Goal: Information Seeking & Learning: Learn about a topic

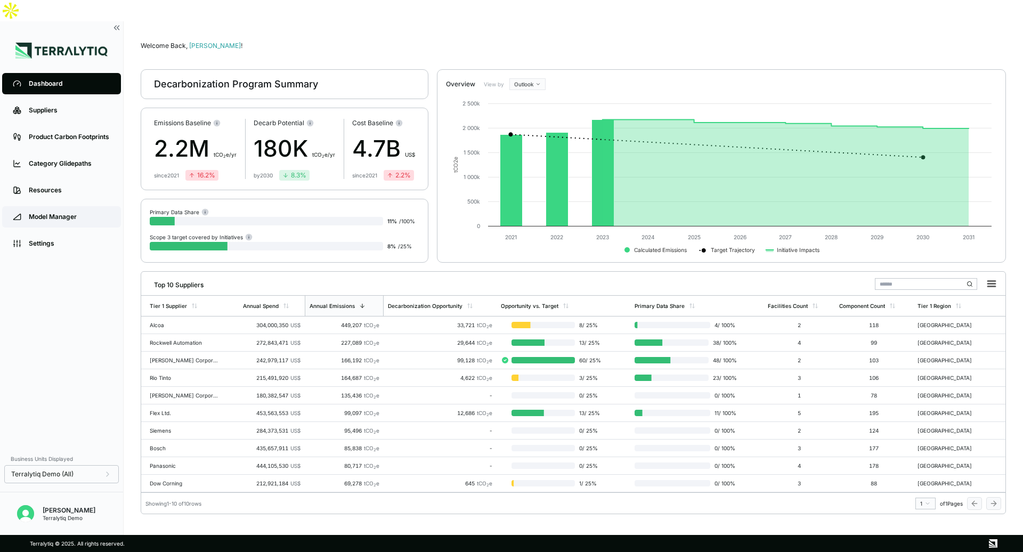
click at [64, 213] on div "Model Manager" at bounding box center [70, 217] width 82 height 9
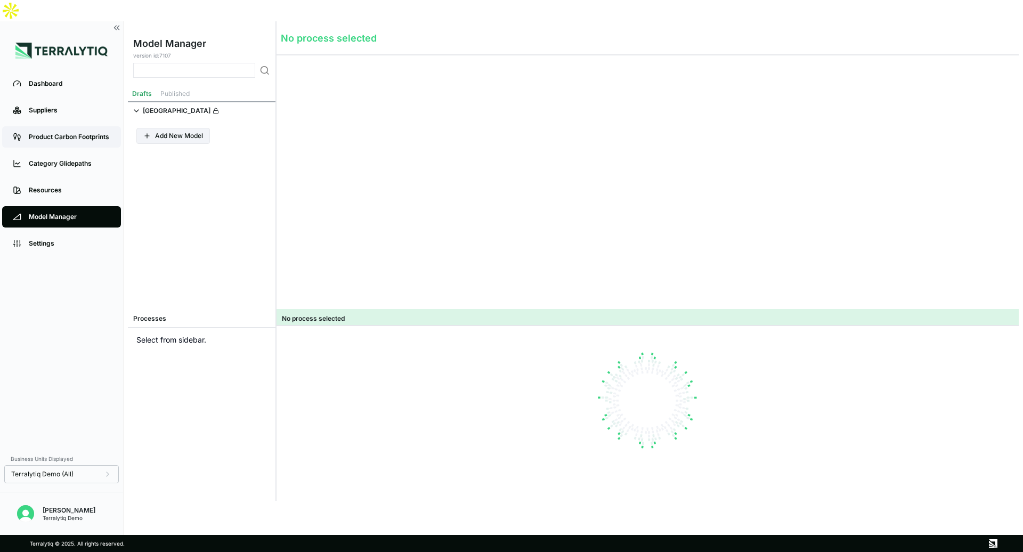
click at [56, 133] on div "Product Carbon Footprints" at bounding box center [70, 137] width 82 height 9
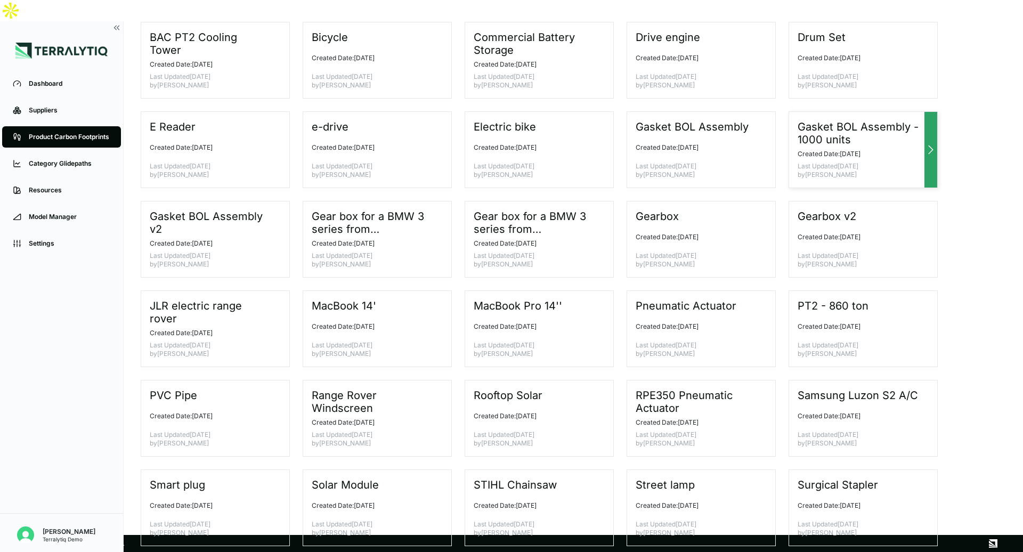
scroll to position [75, 0]
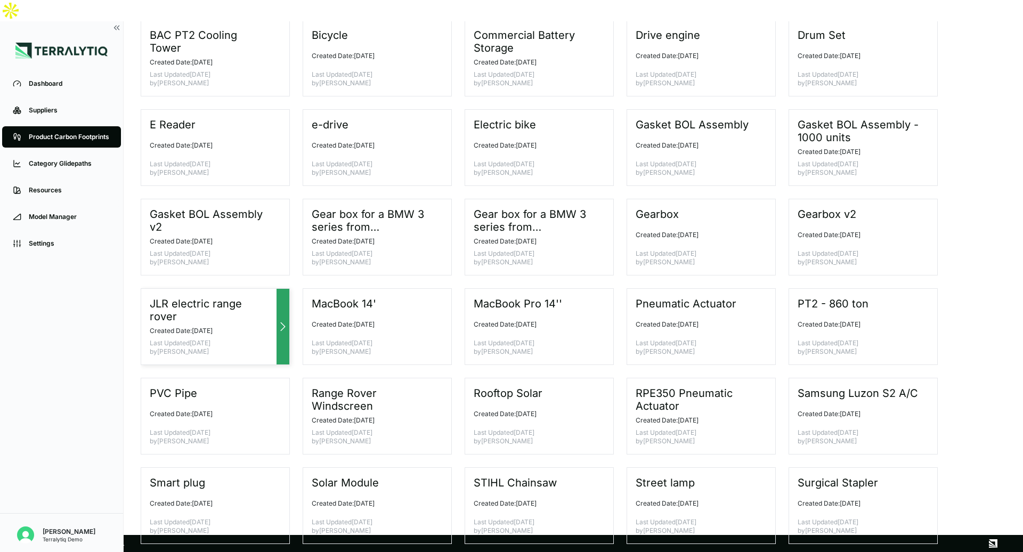
click at [282, 323] on icon at bounding box center [283, 327] width 4 height 8
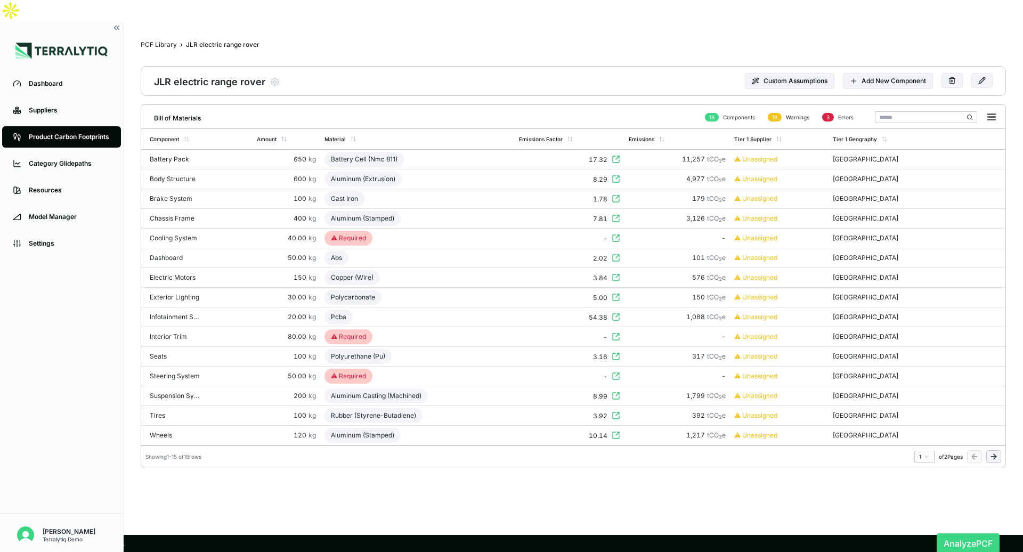
click at [960, 533] on button "Analyze PCF" at bounding box center [968, 543] width 63 height 20
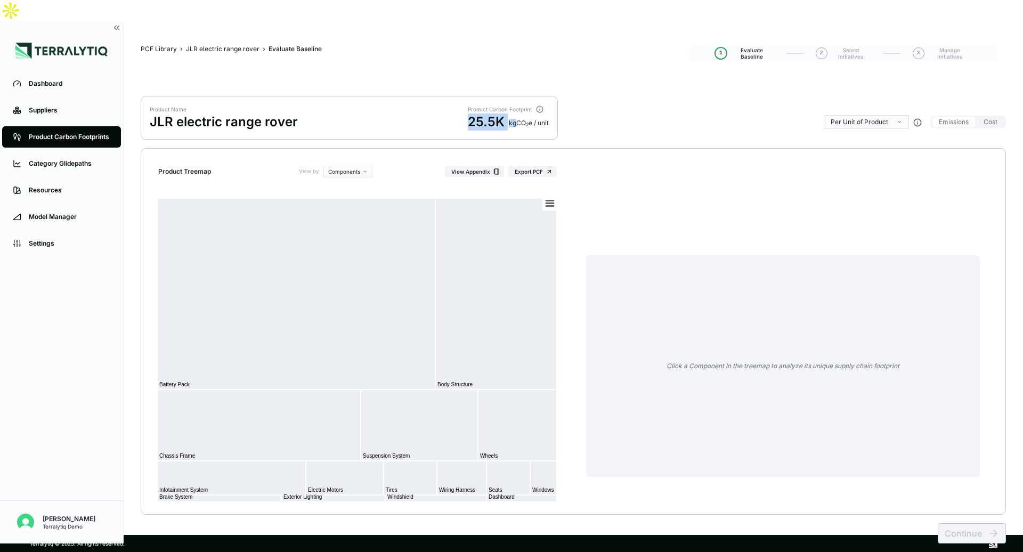
drag, startPoint x: 467, startPoint y: 99, endPoint x: 515, endPoint y: 99, distance: 47.4
click at [515, 114] on div "25.5K kg CO 2 e / unit" at bounding box center [508, 122] width 81 height 17
click at [228, 45] on div "JLR electric range rover" at bounding box center [223, 49] width 74 height 9
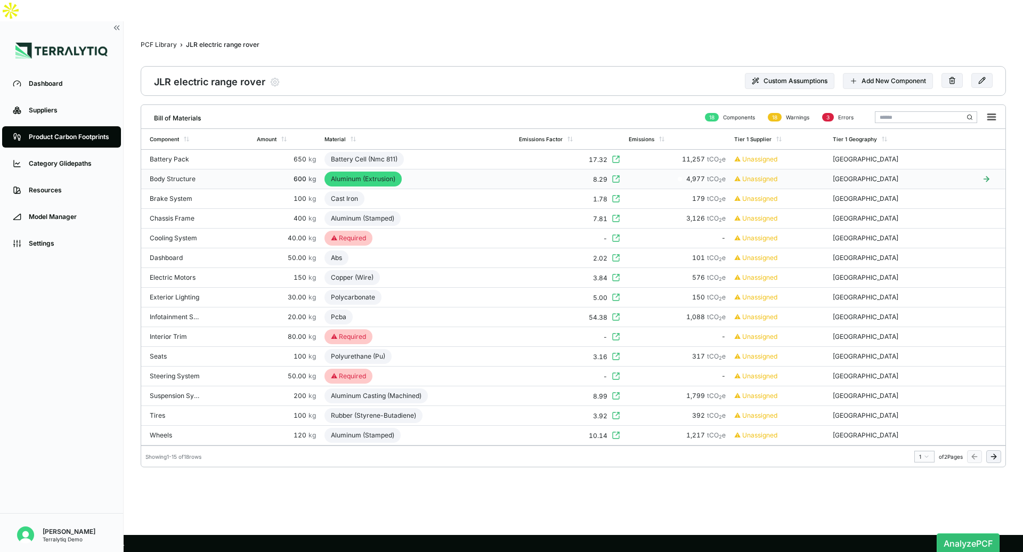
click at [397, 172] on div "Aluminum (Extrusion)" at bounding box center [363, 179] width 77 height 15
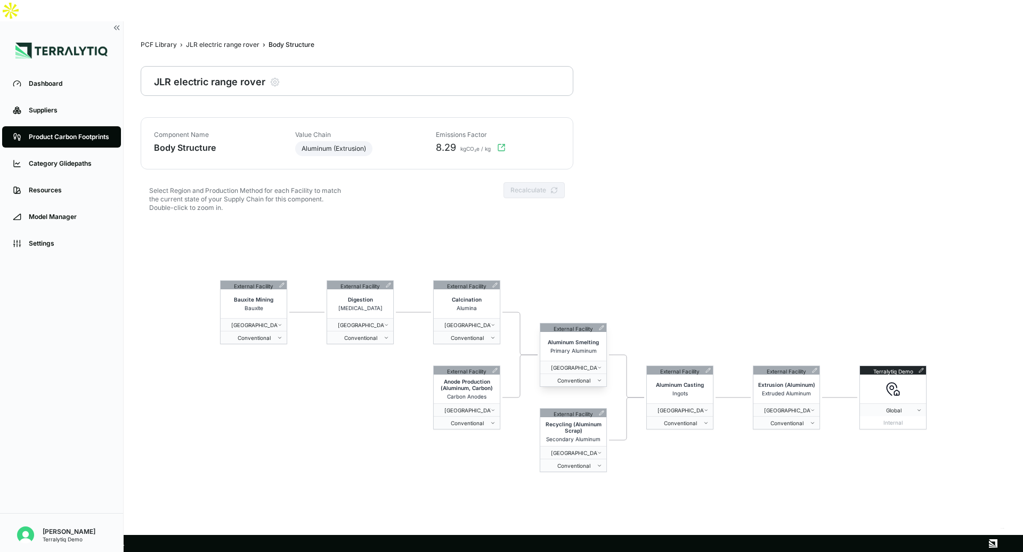
click at [601, 325] on icon at bounding box center [601, 327] width 5 height 5
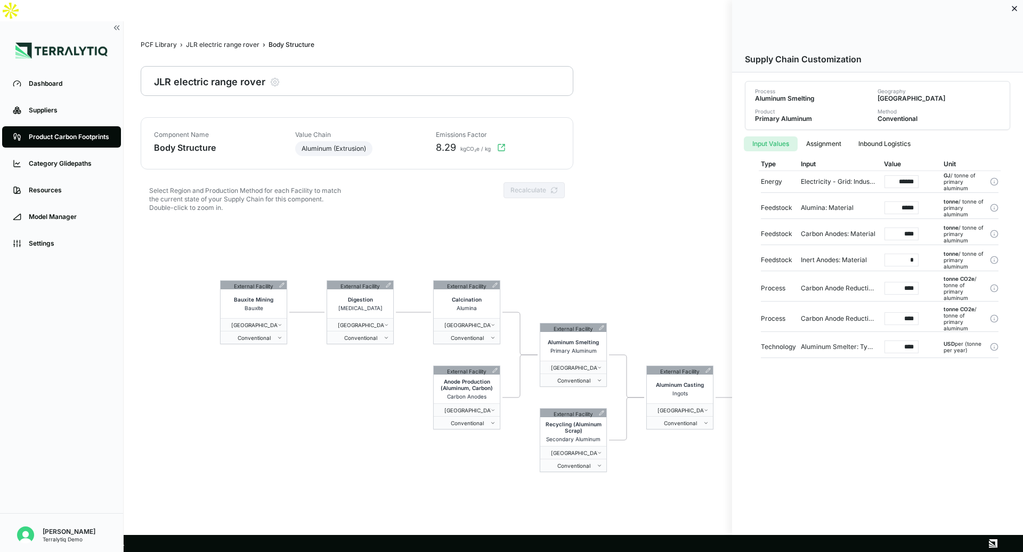
click at [664, 245] on div at bounding box center [511, 276] width 1023 height 552
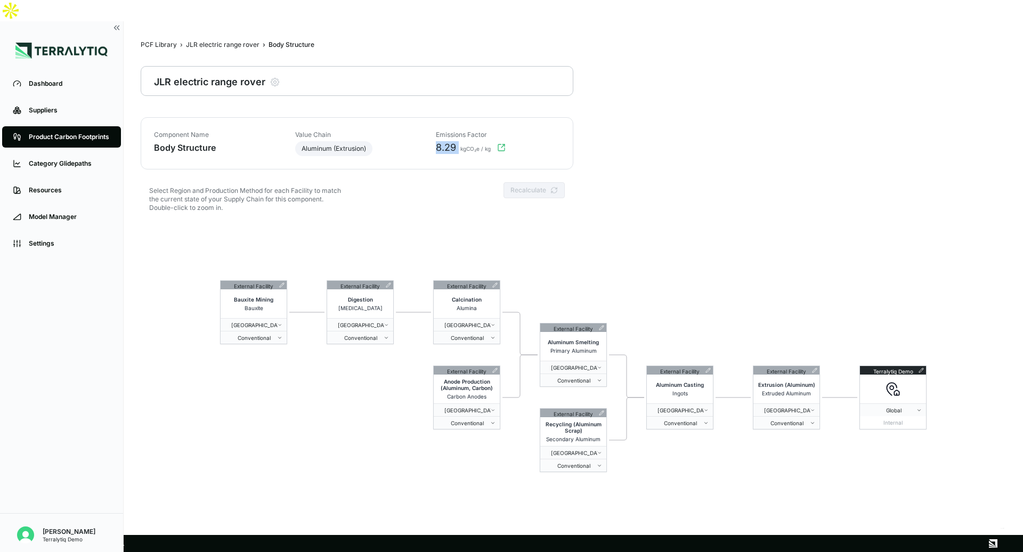
drag, startPoint x: 436, startPoint y: 125, endPoint x: 461, endPoint y: 124, distance: 25.1
click at [461, 141] on div "8.29 kgCO₂e / kg" at bounding box center [495, 147] width 131 height 13
click at [485, 322] on span "[GEOGRAPHIC_DATA]" at bounding box center [464, 325] width 53 height 6
click at [600, 220] on html "Dashboard Suppliers Product Carbon Footprints Category Glidepaths Resources Mod…" at bounding box center [511, 276] width 1023 height 552
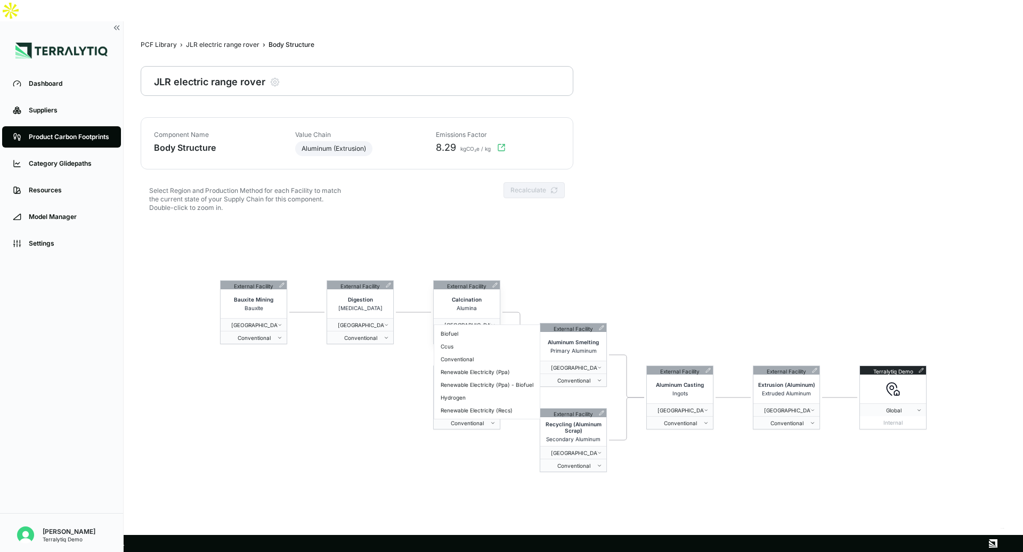
click at [483, 331] on button "Conventional" at bounding box center [467, 337] width 66 height 13
click at [598, 374] on button "Conventional" at bounding box center [573, 380] width 66 height 13
click at [789, 420] on span "Conventional" at bounding box center [784, 423] width 52 height 6
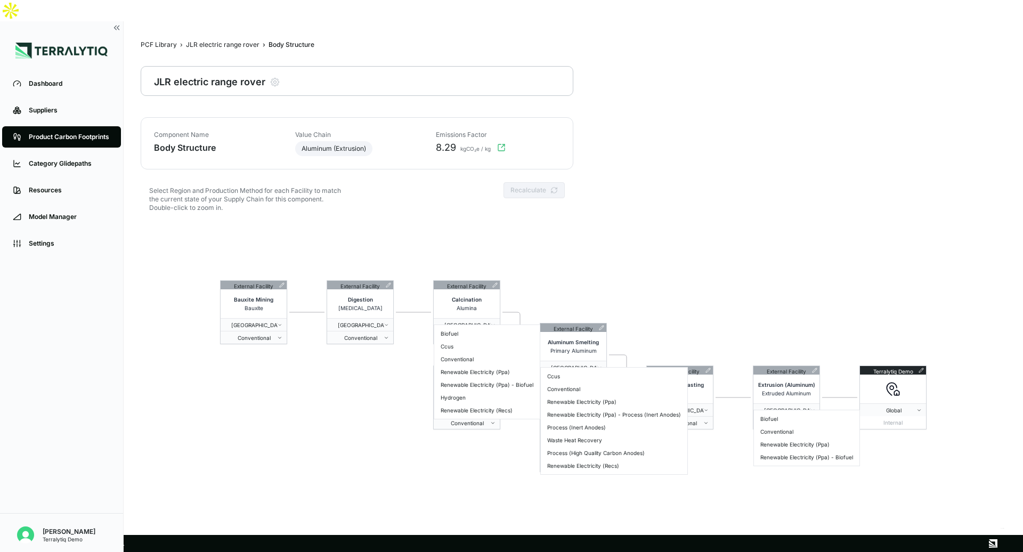
click at [557, 261] on html "Dashboard Suppliers Product Carbon Footprints Category Glidepaths Resources Mod…" at bounding box center [511, 276] width 1023 height 552
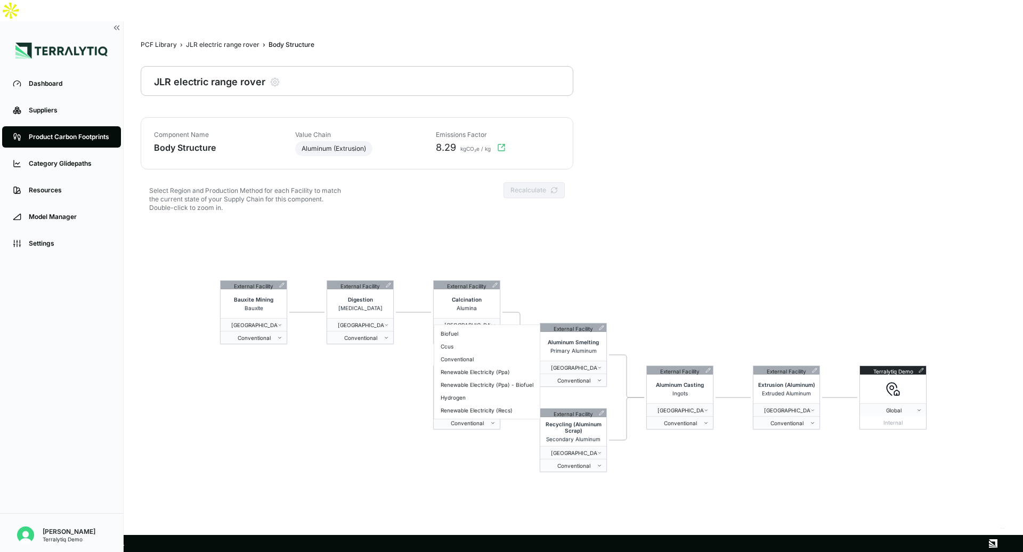
click at [518, 281] on html "Dashboard Suppliers Product Carbon Footprints Category Glidepaths Resources Mod…" at bounding box center [511, 276] width 1023 height 552
click at [475, 335] on span "Conventional" at bounding box center [464, 338] width 52 height 6
click at [577, 264] on html "Dashboard Suppliers Product Carbon Footprints Category Glidepaths Resources Mod…" at bounding box center [511, 276] width 1023 height 552
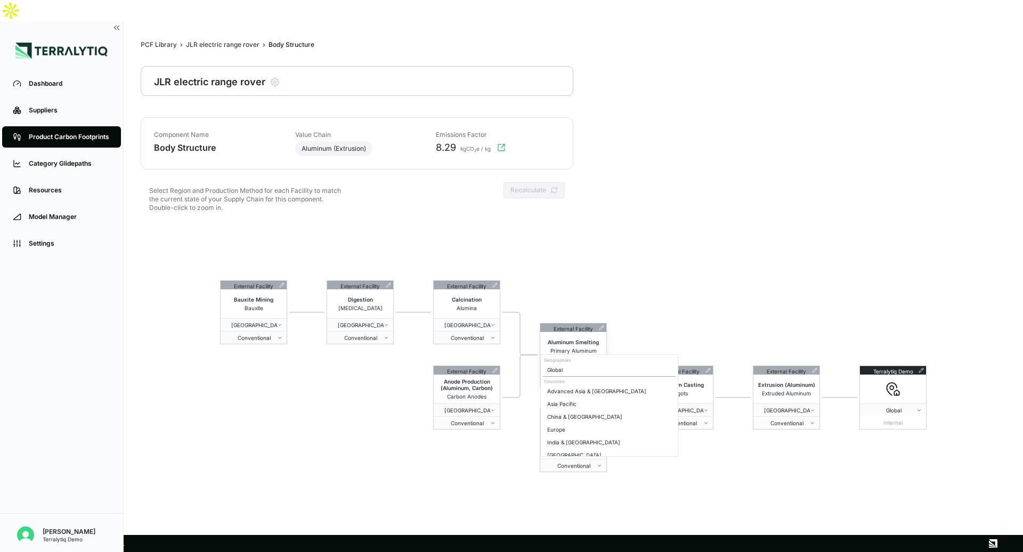
click at [594, 364] on span "[GEOGRAPHIC_DATA]" at bounding box center [571, 367] width 53 height 6
click at [595, 414] on div "China & [GEOGRAPHIC_DATA]" at bounding box center [609, 411] width 133 height 13
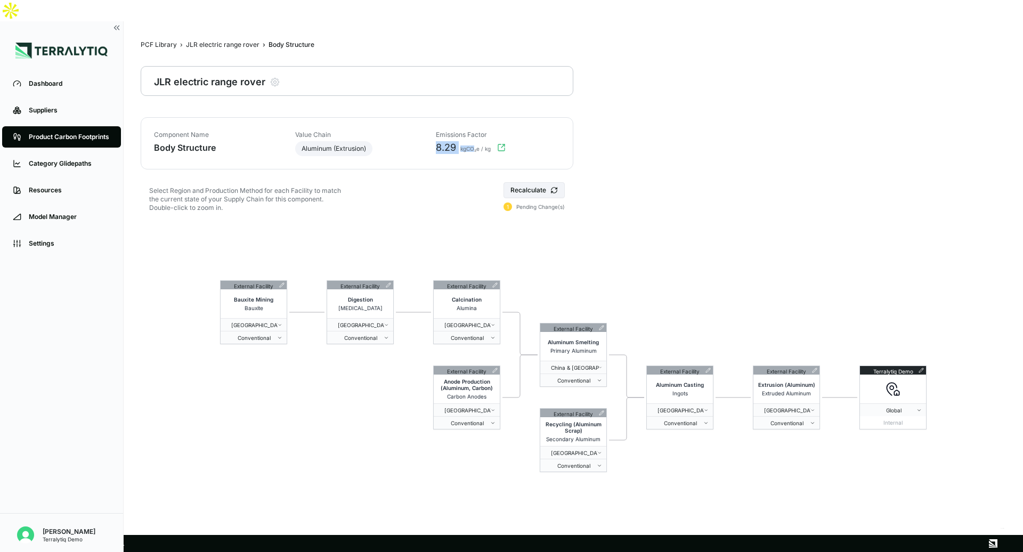
drag, startPoint x: 436, startPoint y: 126, endPoint x: 472, endPoint y: 126, distance: 35.7
click at [473, 141] on div "8.29 kgCO₂e / kg" at bounding box center [495, 147] width 131 height 13
click at [537, 182] on button "Recalculate" at bounding box center [534, 190] width 61 height 16
click at [441, 182] on div "Select Region and Production Method for each Facility to match the current stat…" at bounding box center [357, 202] width 433 height 40
click at [59, 133] on div "Product Carbon Footprints" at bounding box center [70, 137] width 82 height 9
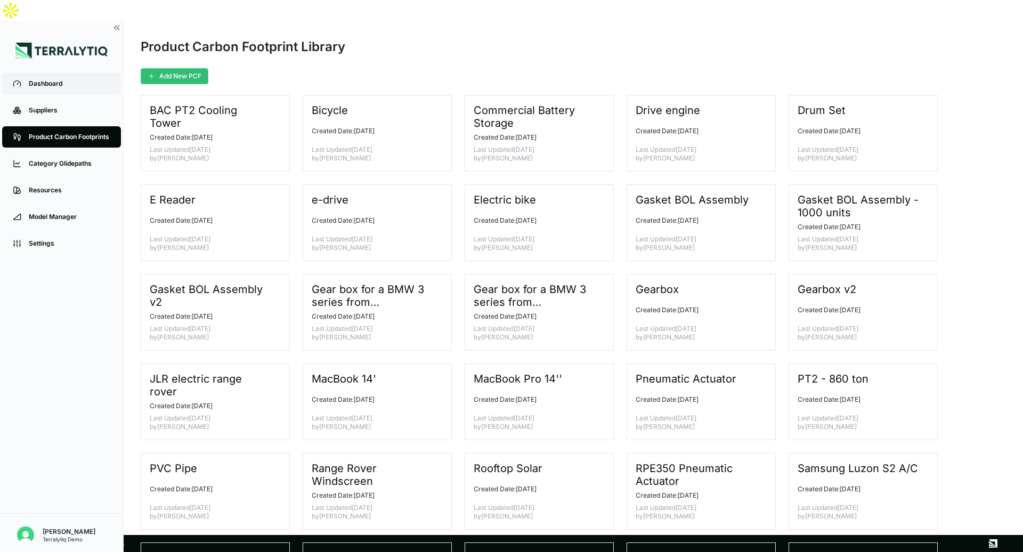
click at [53, 79] on div "Dashboard" at bounding box center [70, 83] width 82 height 9
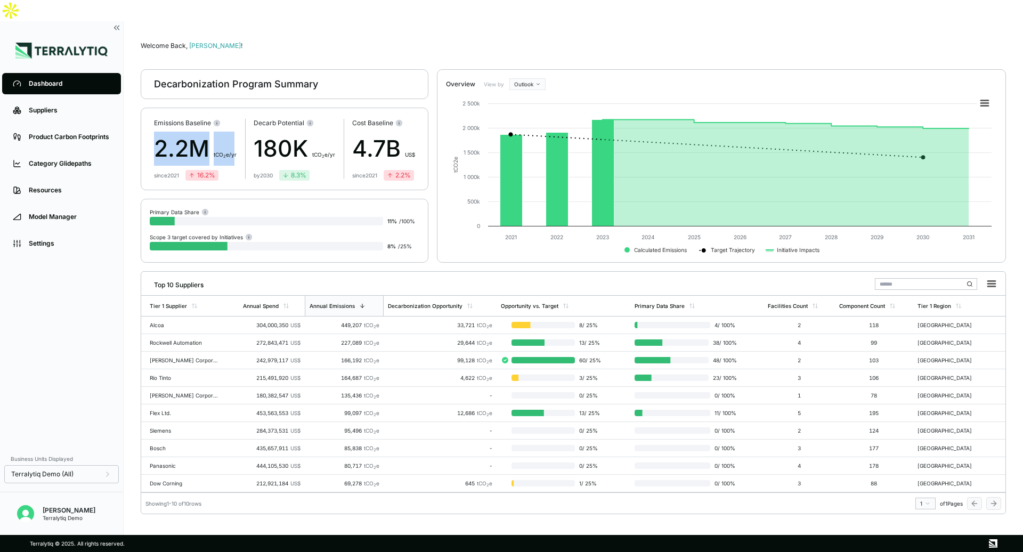
drag, startPoint x: 157, startPoint y: 127, endPoint x: 234, endPoint y: 124, distance: 76.8
click at [234, 132] on div "2.2M t CO 2 e/yr" at bounding box center [195, 149] width 83 height 34
click at [47, 106] on div "Suppliers" at bounding box center [70, 110] width 82 height 9
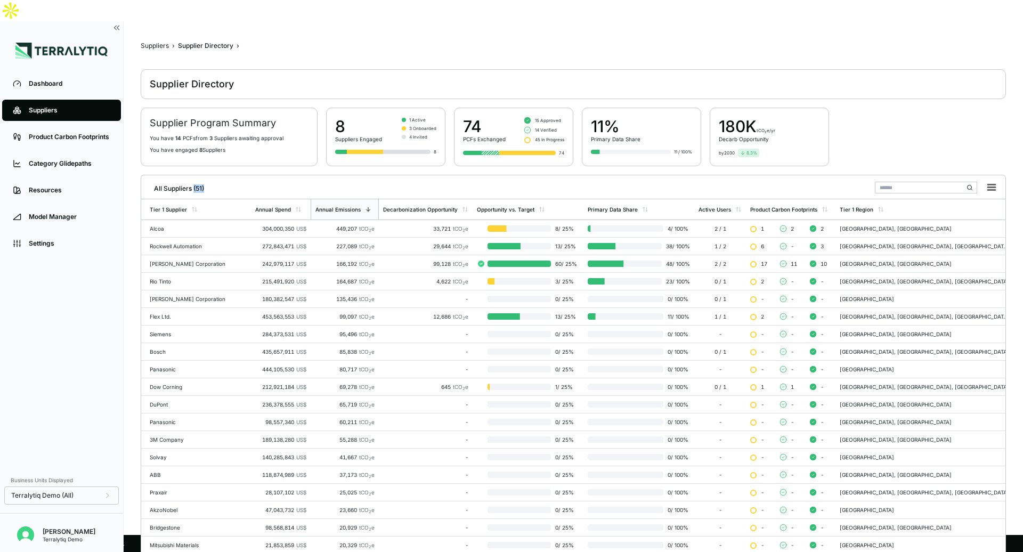
drag, startPoint x: 195, startPoint y: 164, endPoint x: 214, endPoint y: 164, distance: 19.7
click at [215, 175] on div "All Suppliers (51)" at bounding box center [573, 186] width 856 height 22
click at [212, 225] on div "Alcoa" at bounding box center [198, 228] width 97 height 6
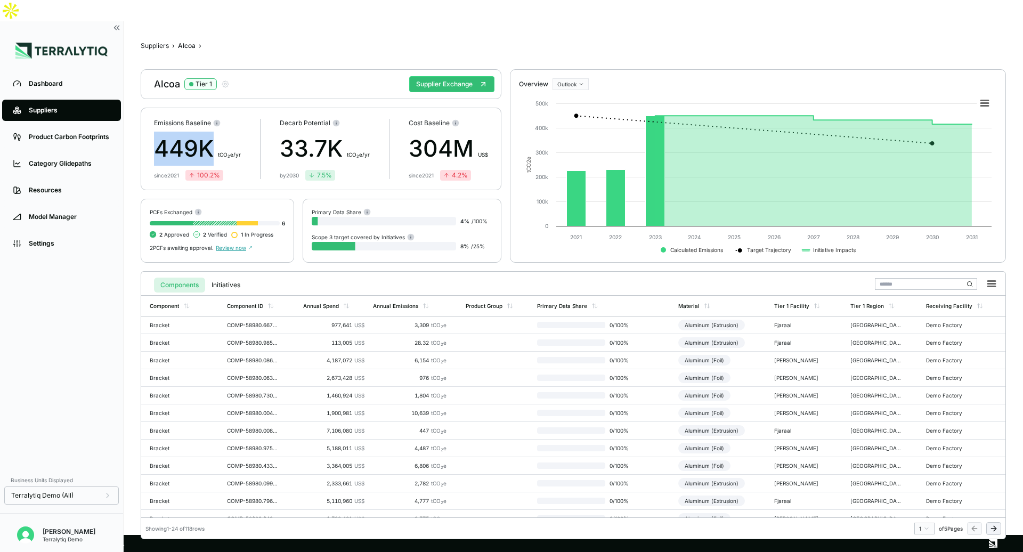
drag, startPoint x: 154, startPoint y: 124, endPoint x: 209, endPoint y: 123, distance: 55.4
click at [209, 132] on div "449K t CO 2 e/yr" at bounding box center [197, 149] width 87 height 34
drag, startPoint x: 409, startPoint y: 122, endPoint x: 488, endPoint y: 122, distance: 78.9
click at [488, 122] on div "Emissions Baseline 449K t CO 2 e/yr since [DATE] 100.2 % Decarb Potential 33.7K…" at bounding box center [321, 149] width 361 height 83
drag, startPoint x: 279, startPoint y: 125, endPoint x: 335, endPoint y: 125, distance: 56.5
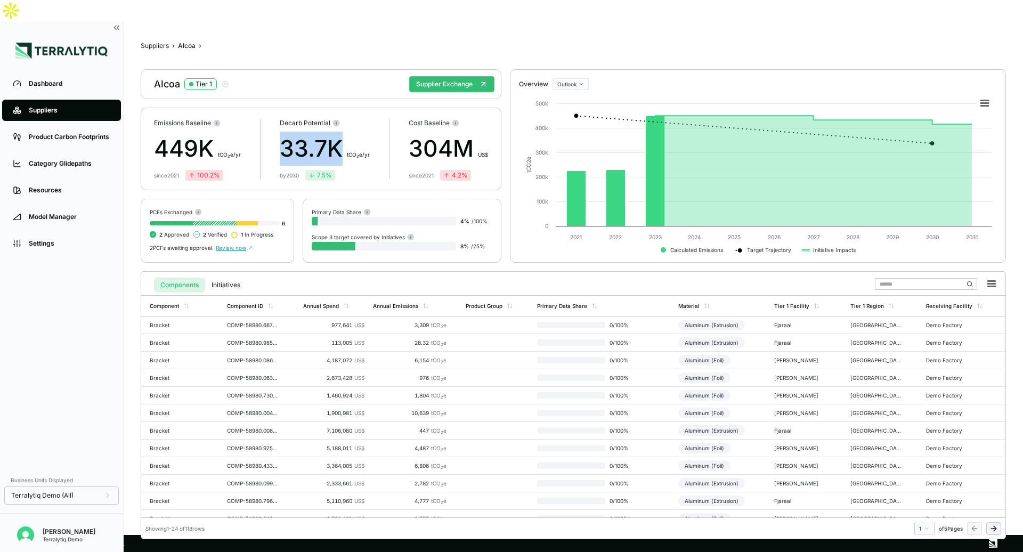
click at [335, 125] on div "Emissions Baseline 449K t CO 2 e/yr since [DATE] 100.2 % Decarb Potential 33.7K…" at bounding box center [321, 149] width 361 height 83
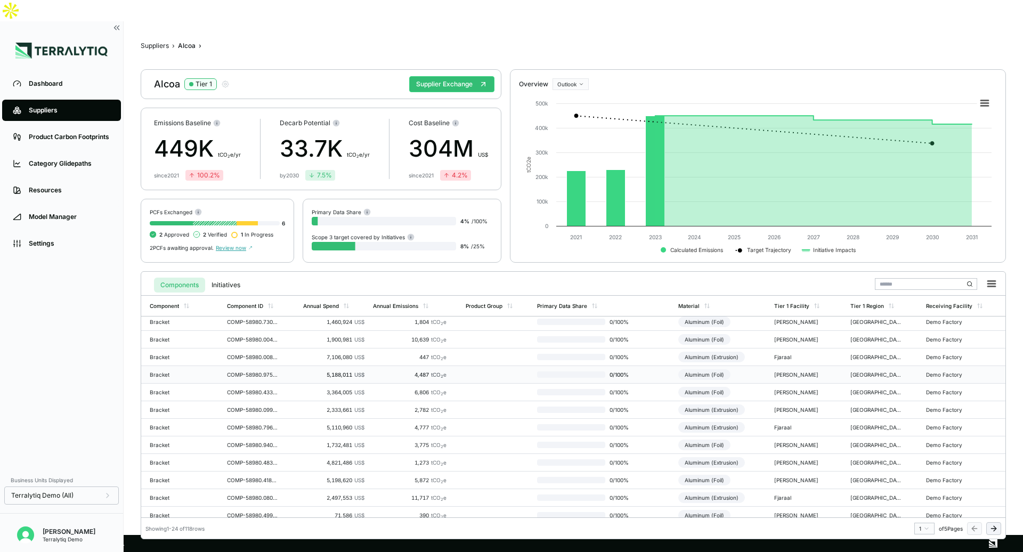
click at [279, 366] on td "COMP-58980.975552045408887" at bounding box center [261, 375] width 76 height 18
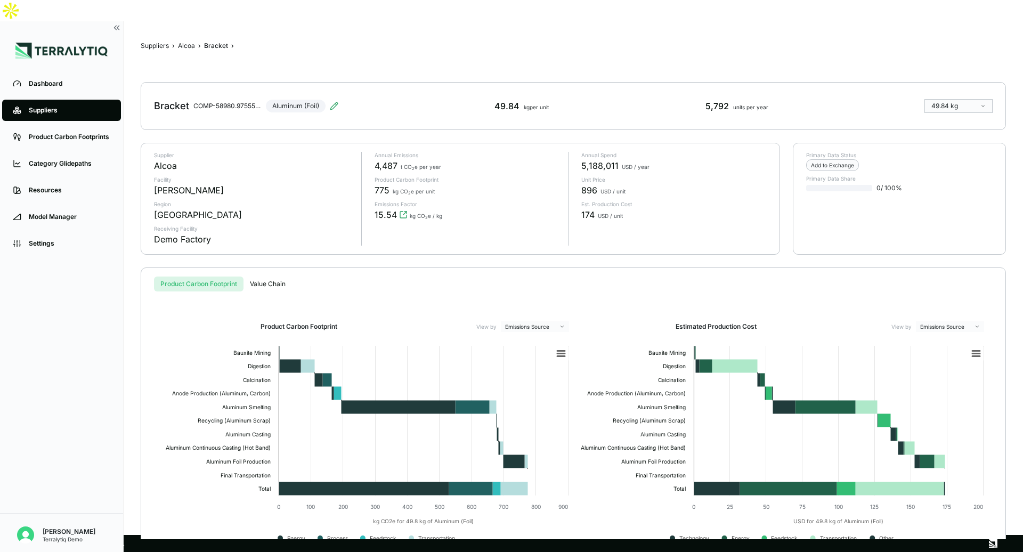
scroll to position [23, 0]
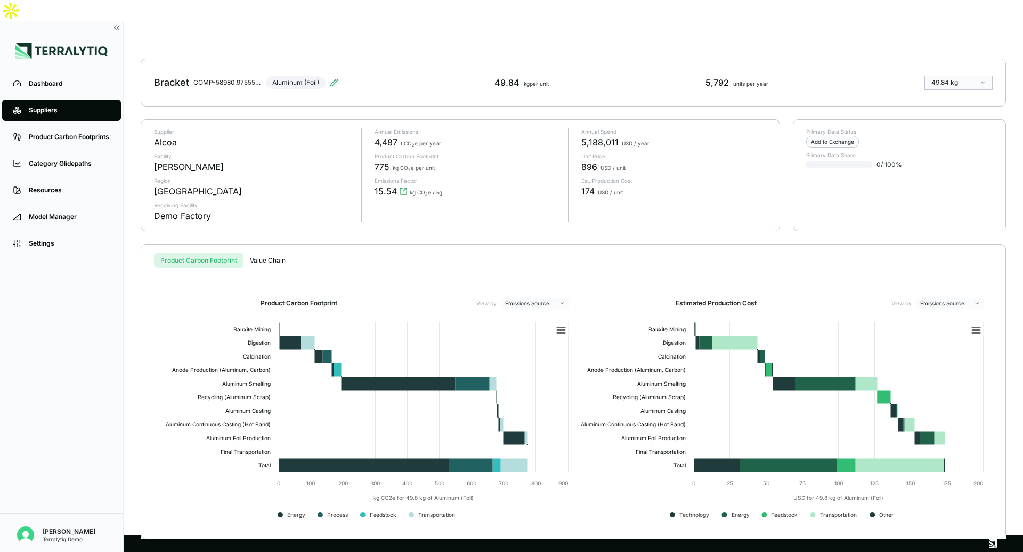
click at [272, 240] on div "Suppliers › Alcoa › Bracket › Bracket COMP-58980.975552045408887 Aluminum (Foil…" at bounding box center [573, 288] width 865 height 501
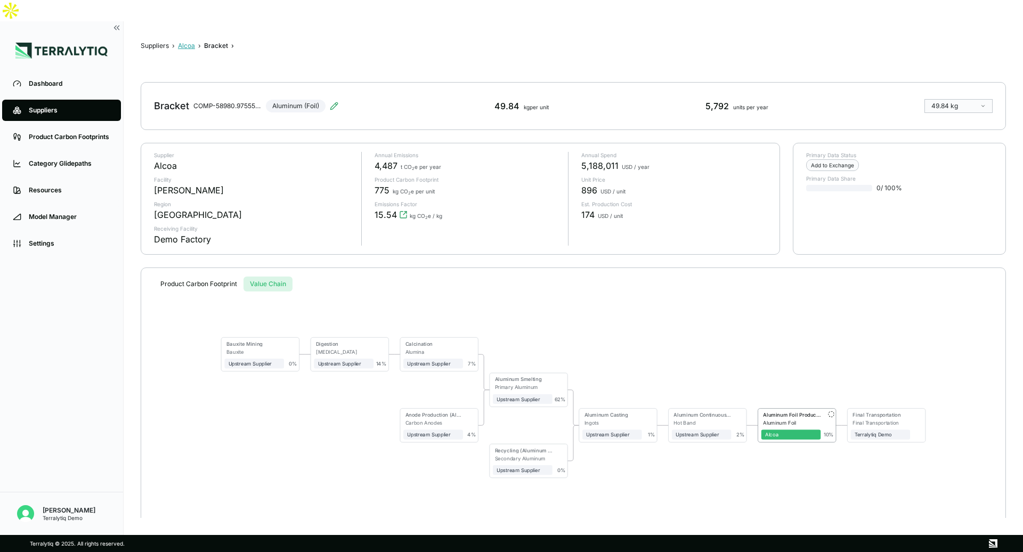
click at [184, 42] on button "Alcoa" at bounding box center [186, 46] width 17 height 9
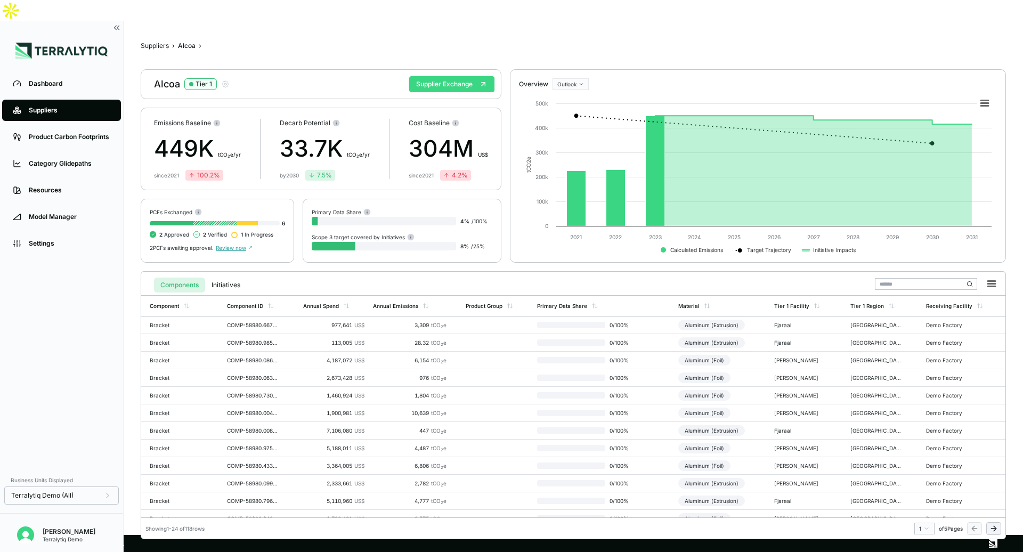
click at [450, 76] on button "Supplier Exchange" at bounding box center [451, 84] width 85 height 16
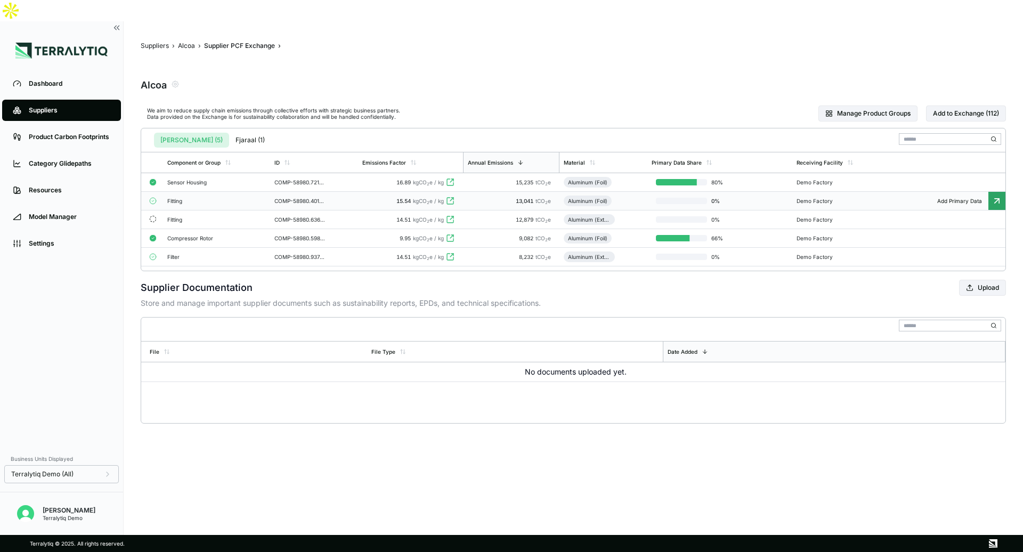
click at [341, 192] on td "COMP-58980.401367168840493" at bounding box center [314, 201] width 88 height 19
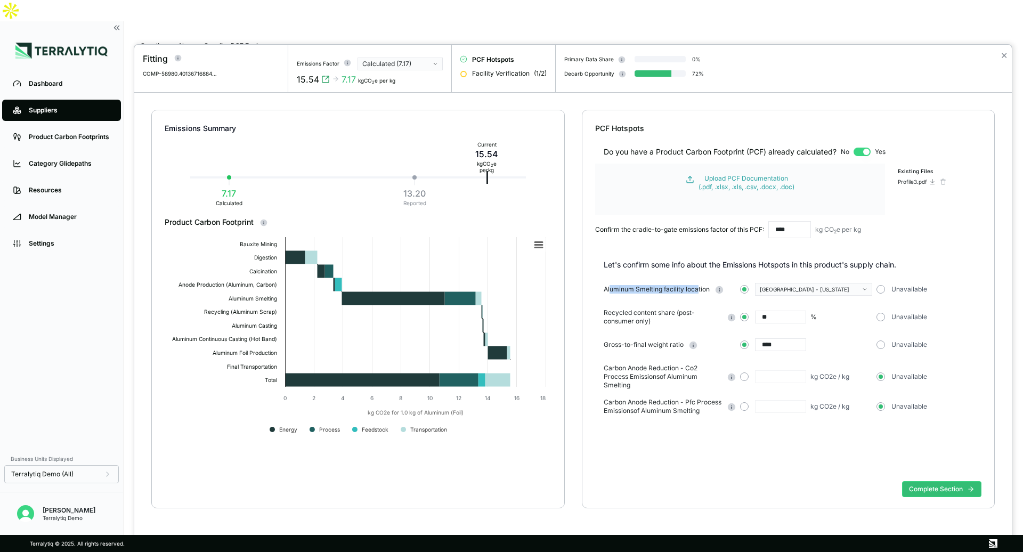
drag, startPoint x: 609, startPoint y: 290, endPoint x: 698, endPoint y: 290, distance: 89.0
click at [698, 289] on span "Aluminum Smelting facility location" at bounding box center [657, 289] width 106 height 9
drag, startPoint x: 613, startPoint y: 311, endPoint x: 670, endPoint y: 320, distance: 58.3
click at [671, 320] on span "Recycled content share (post-consumer only)" at bounding box center [663, 317] width 118 height 17
drag, startPoint x: 629, startPoint y: 343, endPoint x: 693, endPoint y: 342, distance: 63.9
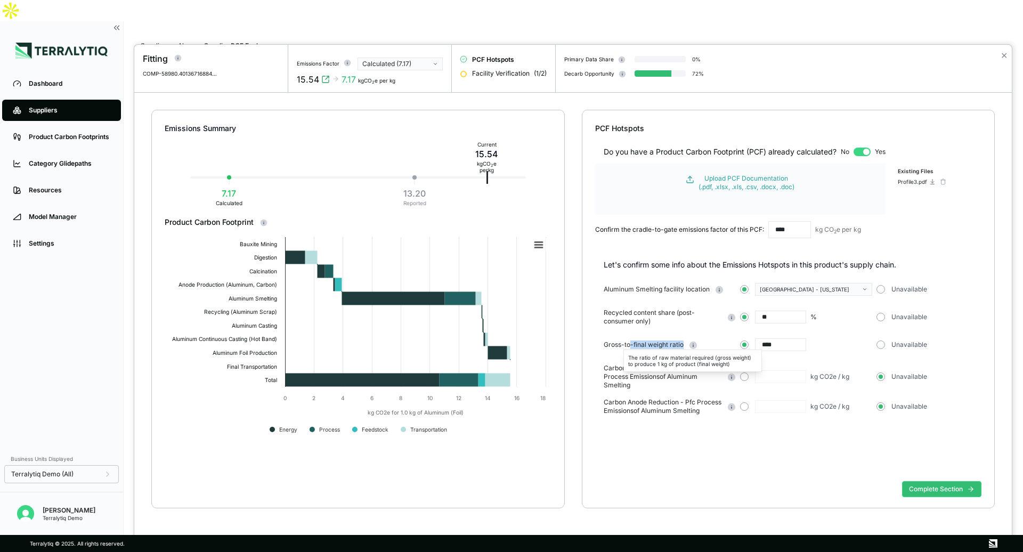
click at [693, 342] on div "Gross-to-final weight ratio" at bounding box center [651, 345] width 94 height 9
click at [934, 493] on button "Complete Section" at bounding box center [941, 489] width 79 height 16
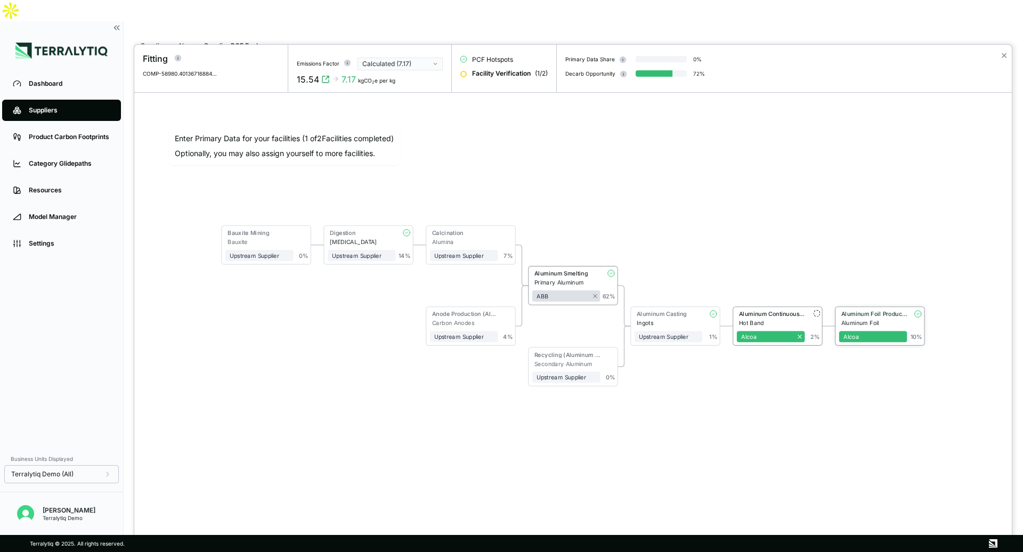
click at [880, 320] on div "Aluminum Foil" at bounding box center [874, 323] width 66 height 7
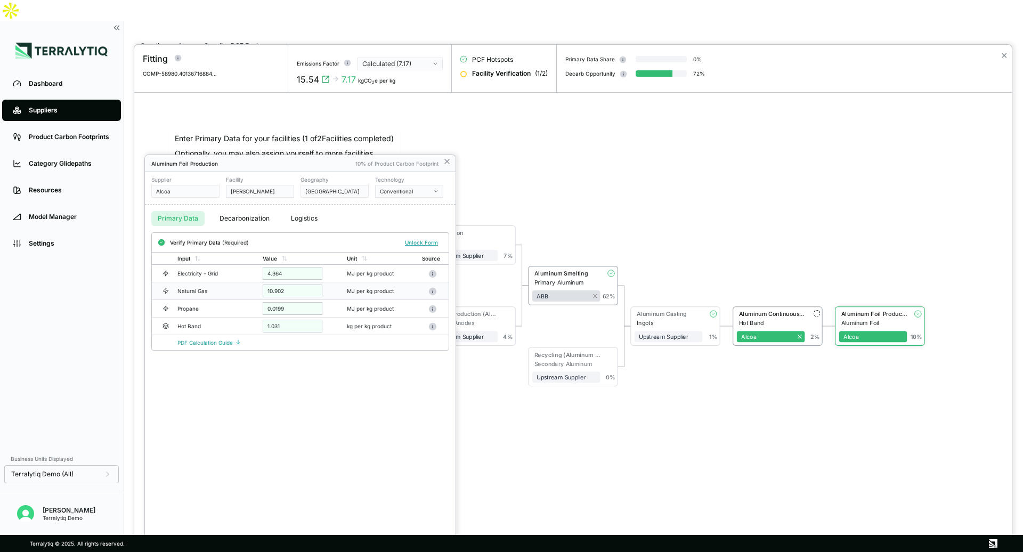
click at [295, 289] on div "10.902" at bounding box center [293, 291] width 60 height 13
click at [281, 280] on td "4.364" at bounding box center [300, 274] width 84 height 18
click at [273, 274] on div "4.364" at bounding box center [293, 273] width 60 height 13
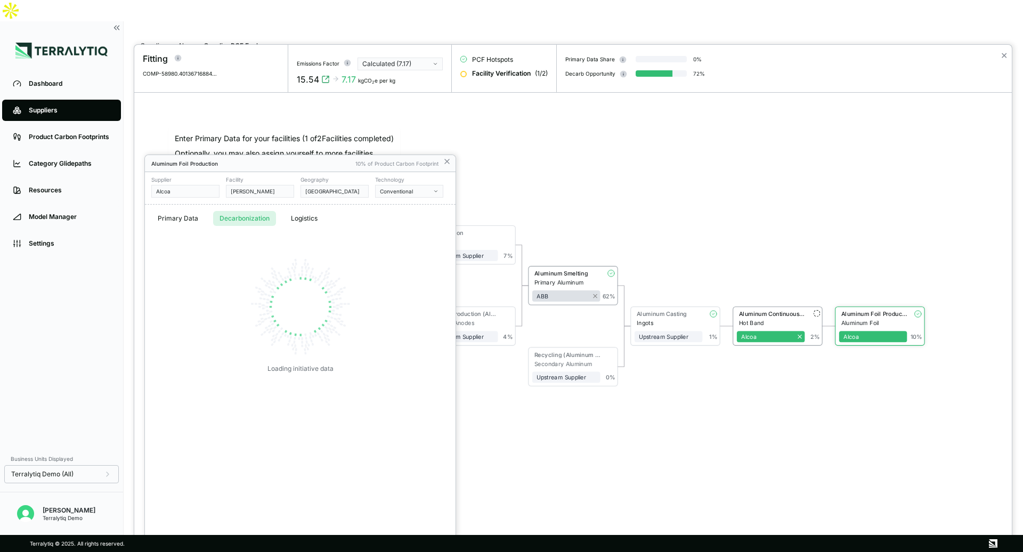
click at [238, 221] on button "Decarbonization" at bounding box center [244, 218] width 63 height 15
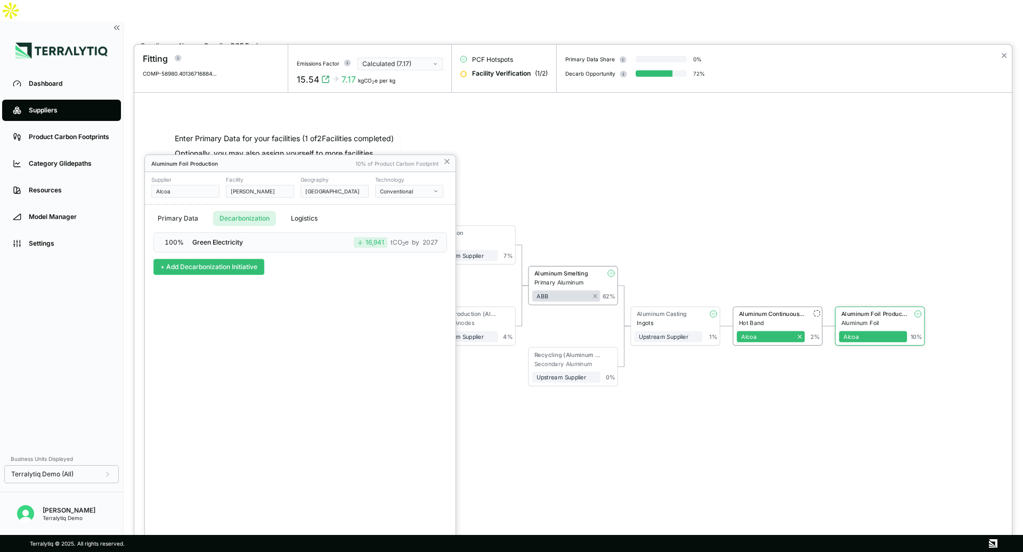
click at [204, 270] on button "+ Add Decarbonization Initiative" at bounding box center [208, 267] width 111 height 16
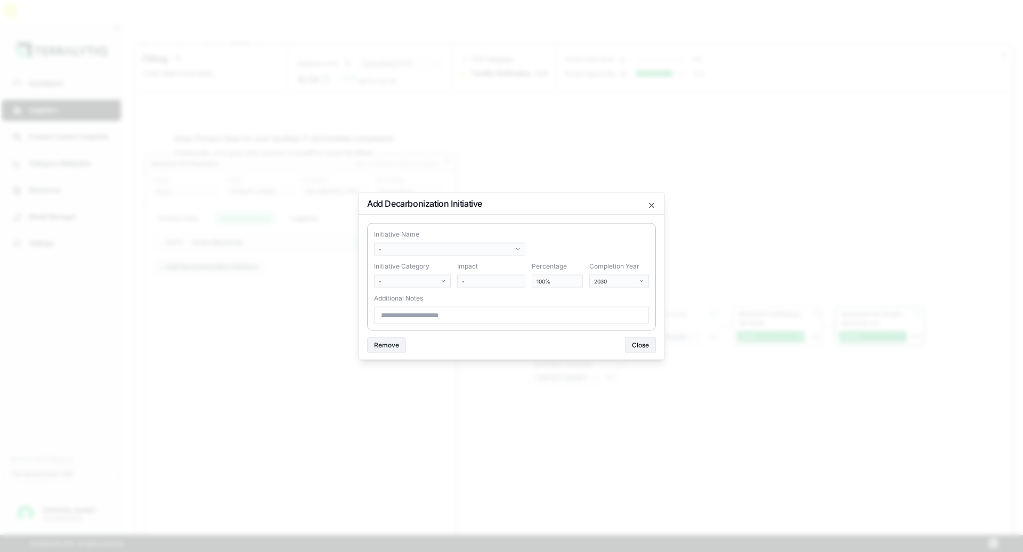
click at [445, 253] on body "Dashboard Suppliers Product Carbon Footprints Category Glidepaths Resources Mod…" at bounding box center [511, 276] width 1023 height 552
click at [436, 296] on div "Switch Fossil Fuels To Biofuel" at bounding box center [451, 293] width 148 height 13
click at [538, 330] on div "Initiative Name Switch Fossil Fuels To Biofuel Initiative Category Biofuel Impa…" at bounding box center [511, 277] width 289 height 108
click at [506, 244] on body "Dashboard Suppliers Product Carbon Footprints Category Glidepaths Resources Mod…" at bounding box center [511, 276] width 1023 height 552
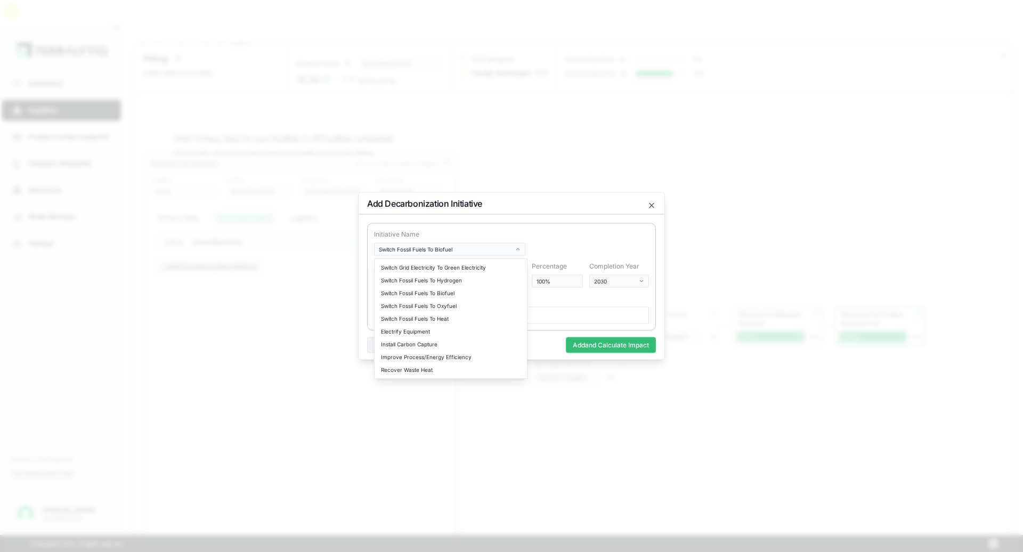
click at [606, 264] on body "Dashboard Suppliers Product Carbon Footprints Category Glidepaths Resources Mod…" at bounding box center [511, 276] width 1023 height 552
click at [652, 207] on icon "button" at bounding box center [651, 205] width 9 height 9
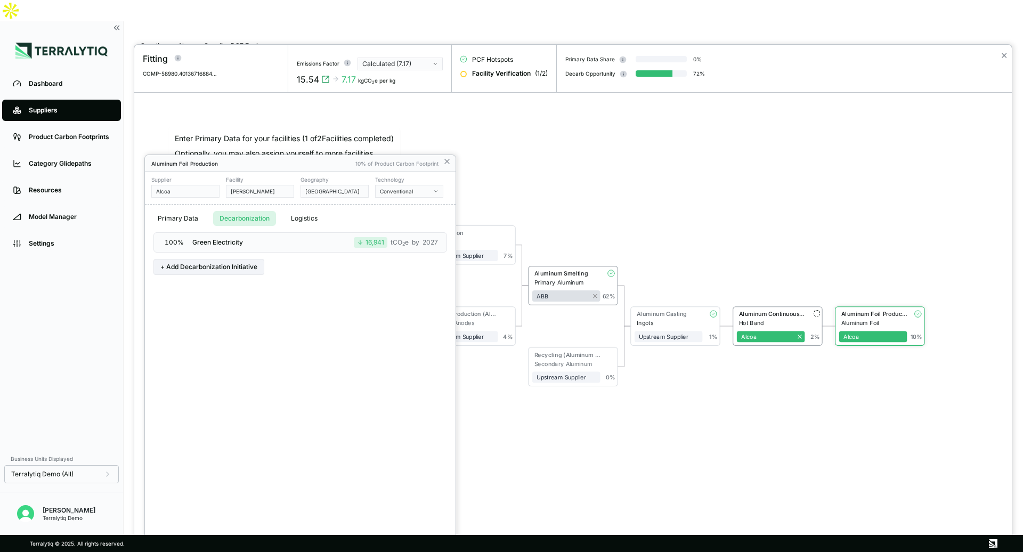
click at [309, 218] on button "Logistics" at bounding box center [304, 218] width 39 height 15
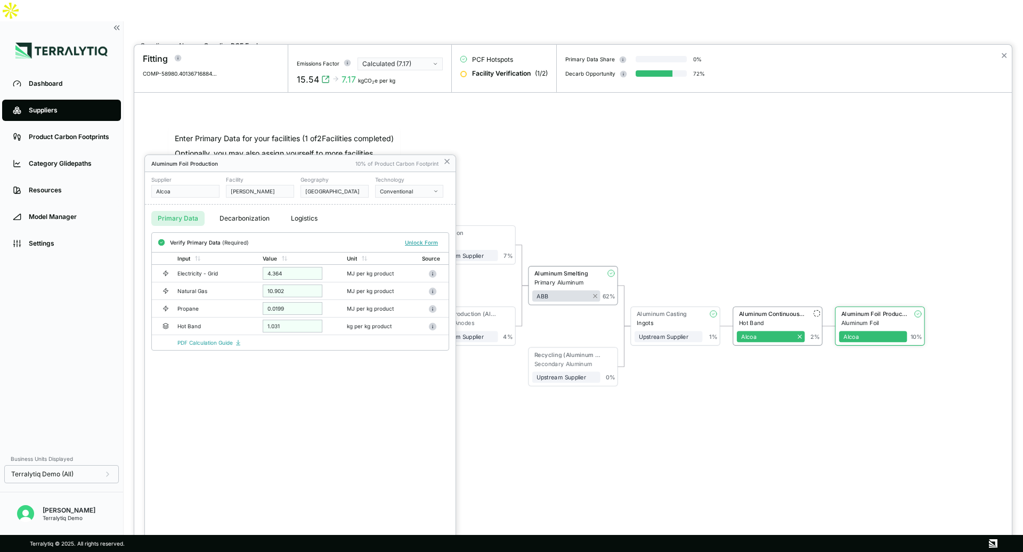
click at [160, 225] on button "Primary Data" at bounding box center [177, 218] width 53 height 15
click at [585, 156] on div at bounding box center [573, 298] width 878 height 507
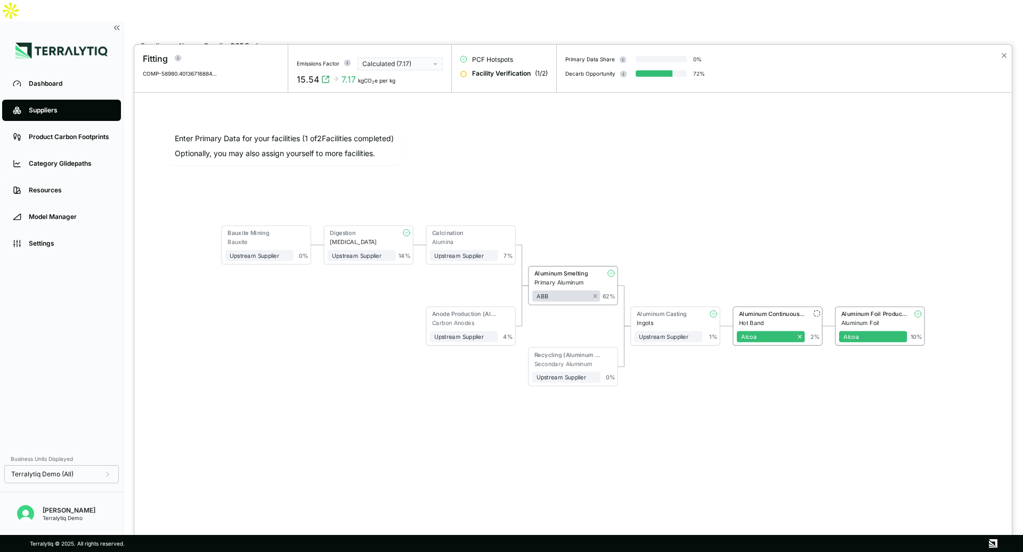
click at [585, 156] on div "Bauxite Mining Bauxite Upstream Supplier + Assign to me 0 % Digestion [MEDICAL_…" at bounding box center [573, 305] width 827 height 375
click at [182, 25] on div at bounding box center [511, 276] width 1023 height 552
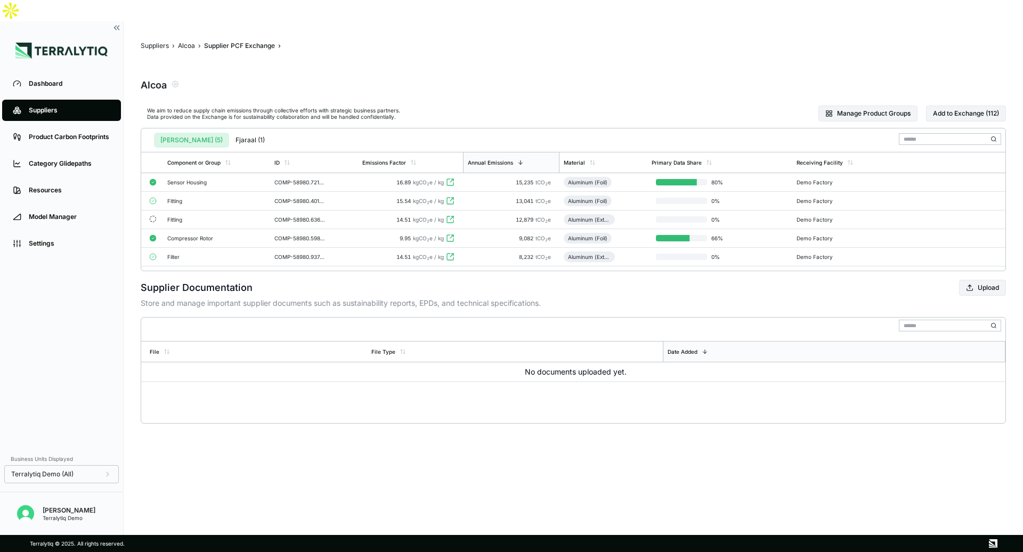
click at [182, 42] on button "Alcoa" at bounding box center [186, 46] width 17 height 9
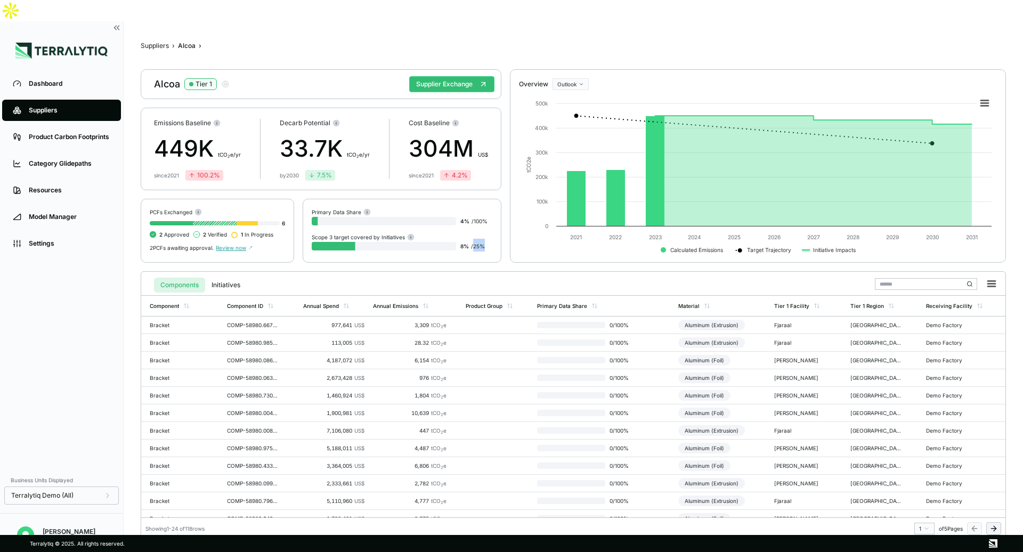
drag, startPoint x: 475, startPoint y: 224, endPoint x: 488, endPoint y: 224, distance: 12.8
click at [488, 239] on div "8 % / 25 %" at bounding box center [476, 245] width 32 height 13
click at [508, 192] on div "Alcoa Tier 1 Supplier Exchange Emissions Baseline 449K t CO 2 e/yr since [DATE]…" at bounding box center [573, 165] width 865 height 193
click at [343, 322] on div "977,641 US$" at bounding box center [333, 325] width 61 height 6
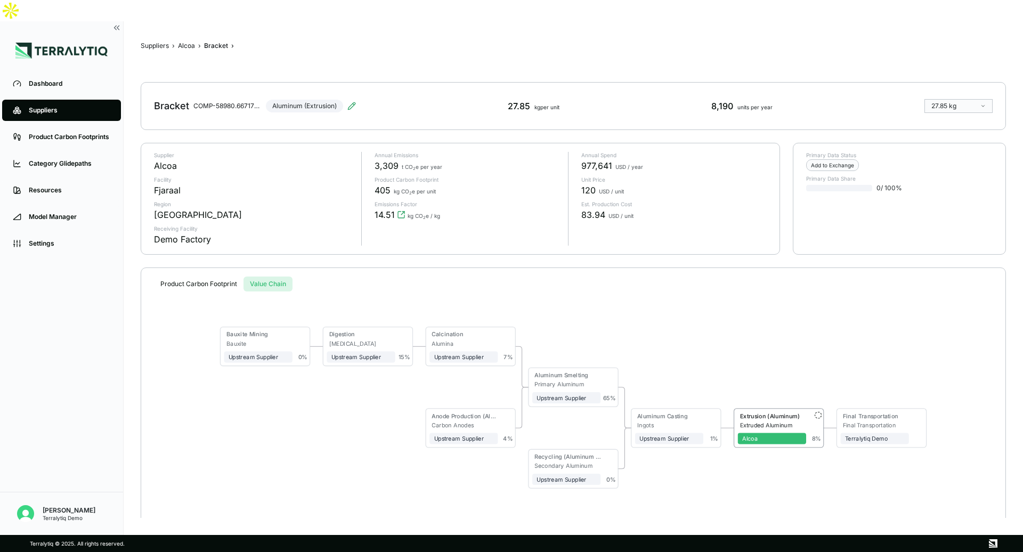
click at [275, 238] on div "Suppliers › Alcoa › Bracket › Bracket COMP-58980.667170592525737 Aluminum (Extr…" at bounding box center [573, 278] width 865 height 480
click at [207, 277] on button "Product Carbon Footprint" at bounding box center [199, 284] width 90 height 15
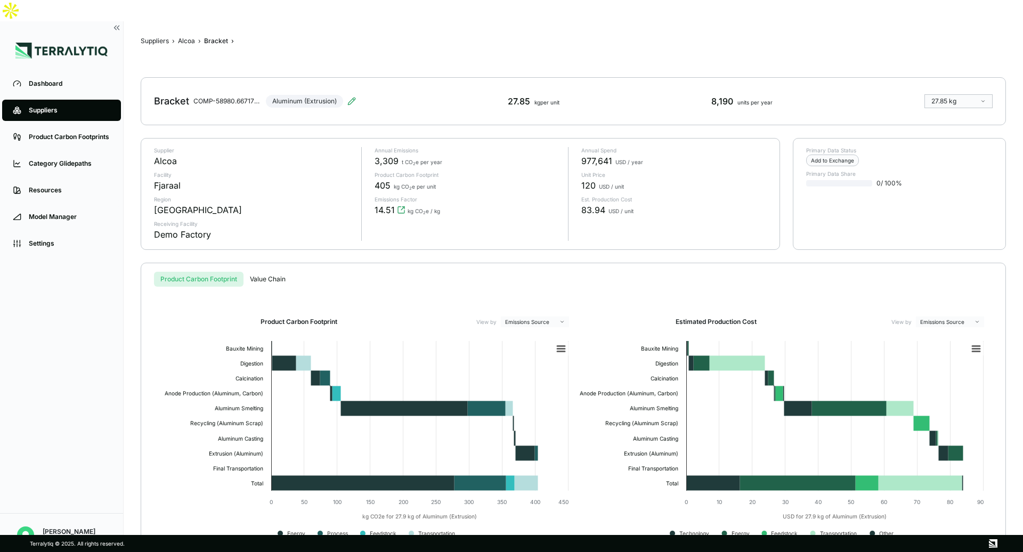
scroll to position [5, 0]
click at [64, 180] on link "Resources" at bounding box center [61, 190] width 119 height 21
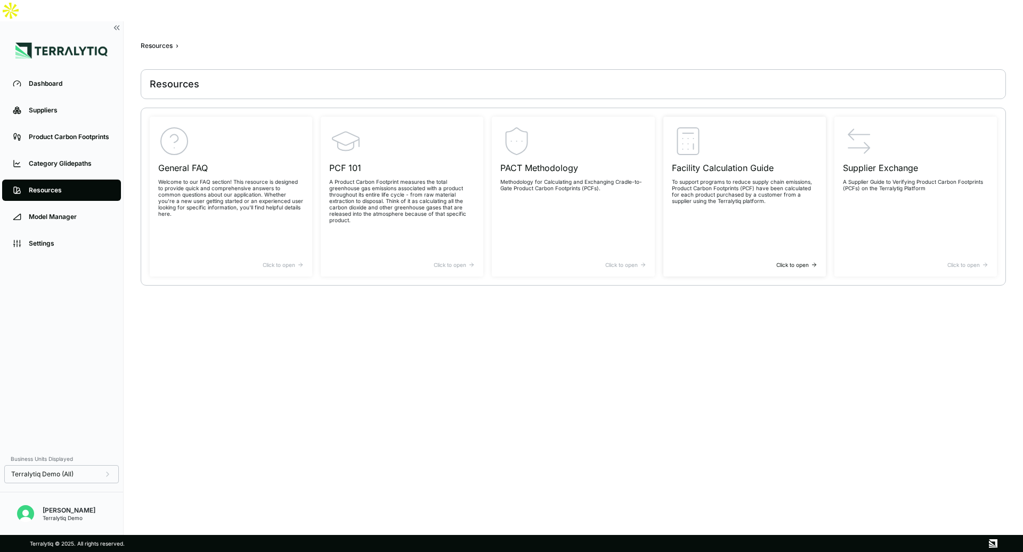
click at [792, 262] on div "Click to open" at bounding box center [744, 265] width 145 height 6
click at [38, 79] on div "Dashboard" at bounding box center [70, 83] width 82 height 9
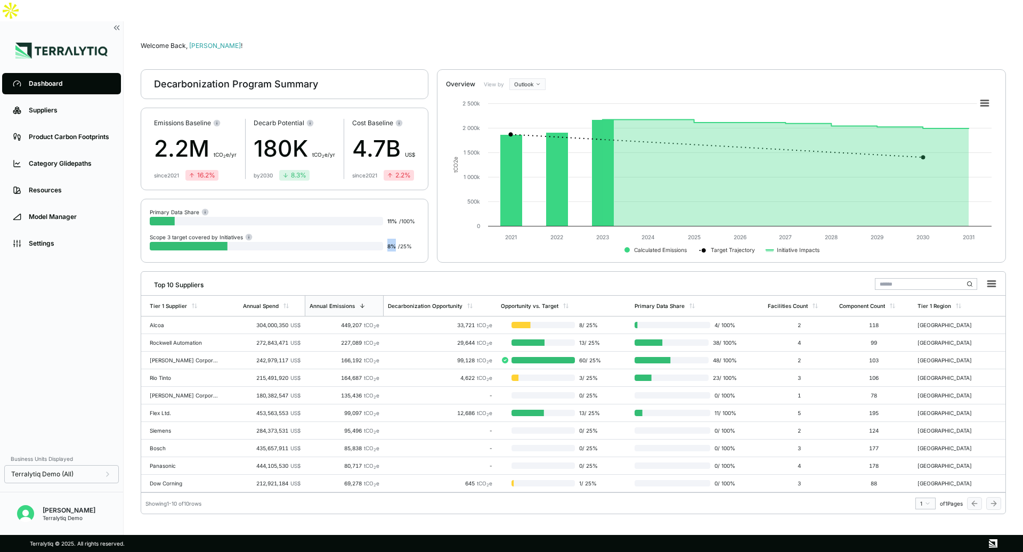
drag, startPoint x: 388, startPoint y: 224, endPoint x: 396, endPoint y: 220, distance: 9.1
click at [396, 239] on div "8 % / 25 %" at bounding box center [403, 245] width 32 height 13
drag, startPoint x: 400, startPoint y: 224, endPoint x: 427, endPoint y: 225, distance: 26.7
click at [427, 225] on div "Primary Data Share 11 % / 100 % Scope 3 target covered by Initiatives 8 % / 25 %" at bounding box center [285, 231] width 288 height 64
click at [45, 159] on div "Category Glidepaths" at bounding box center [70, 163] width 82 height 9
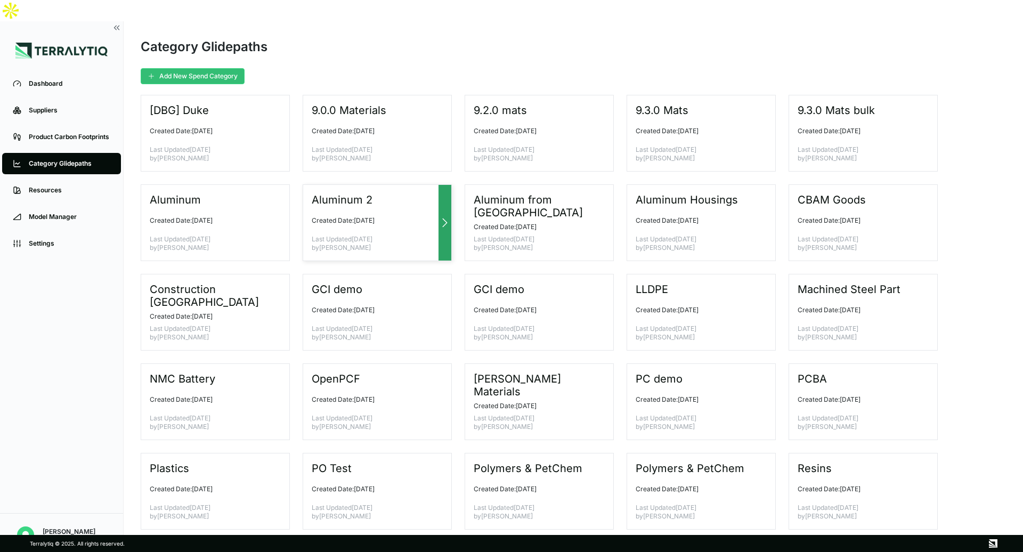
click at [447, 216] on icon at bounding box center [445, 222] width 13 height 13
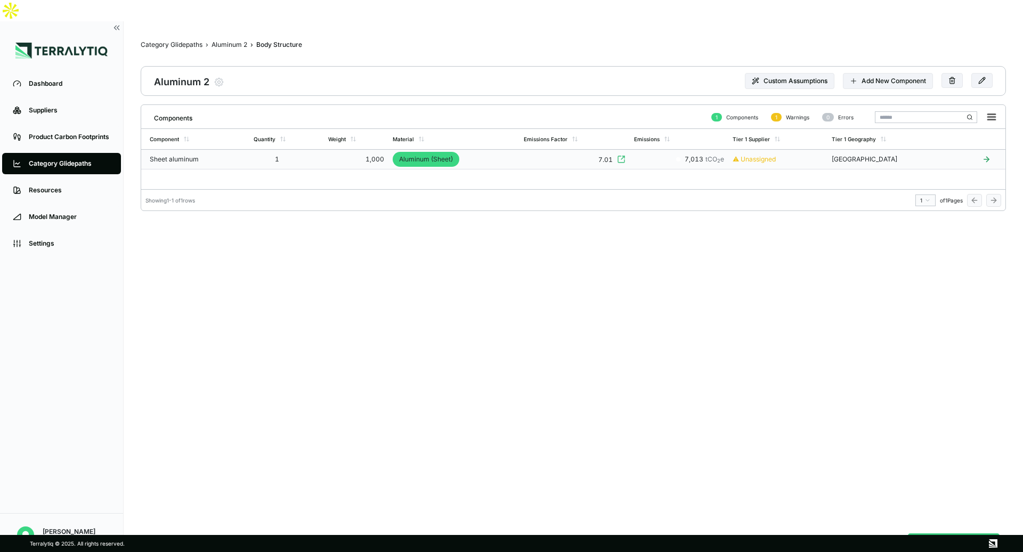
click at [532, 150] on td "7.01" at bounding box center [575, 160] width 110 height 20
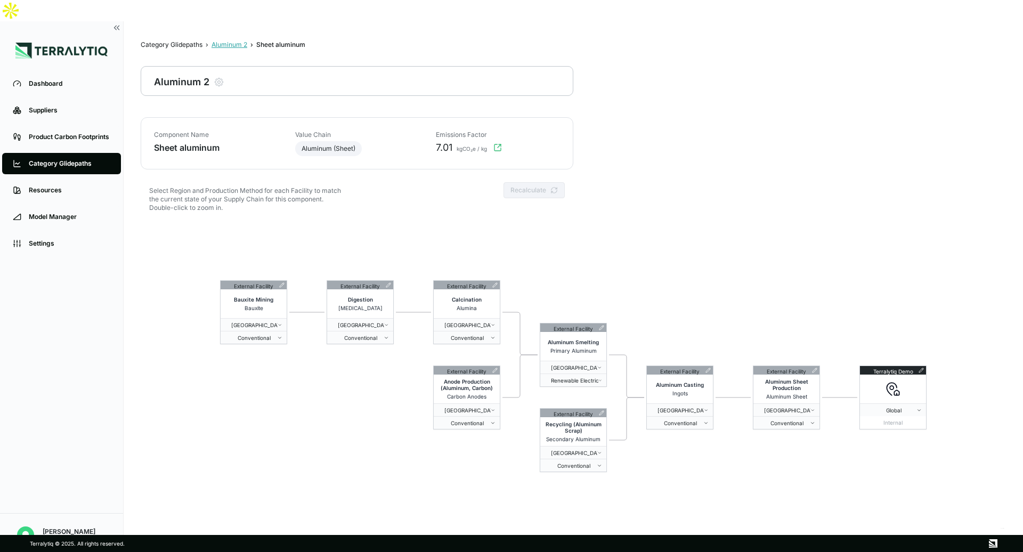
click at [228, 40] on div "Aluminum 2" at bounding box center [230, 44] width 36 height 9
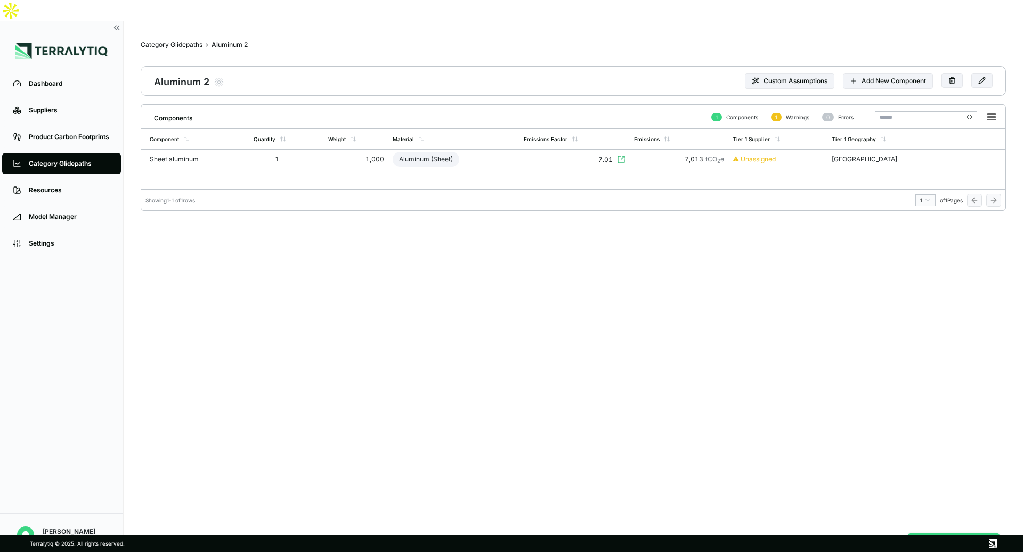
click at [944, 533] on button "Analyze Workspace" at bounding box center [954, 543] width 92 height 20
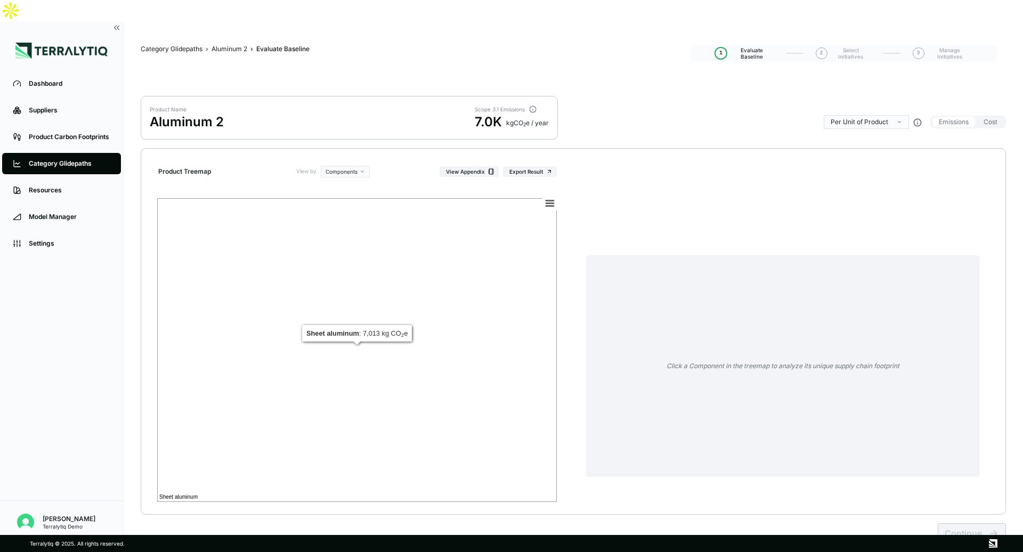
click at [334, 277] on rect at bounding box center [357, 350] width 400 height 304
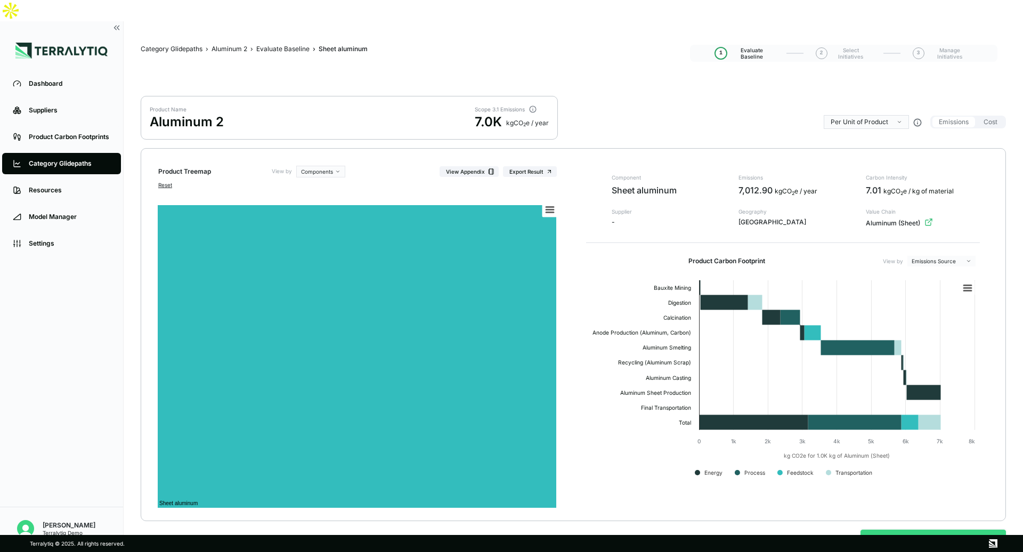
click at [921, 530] on button "Continue to Sheet aluminum" at bounding box center [933, 540] width 145 height 20
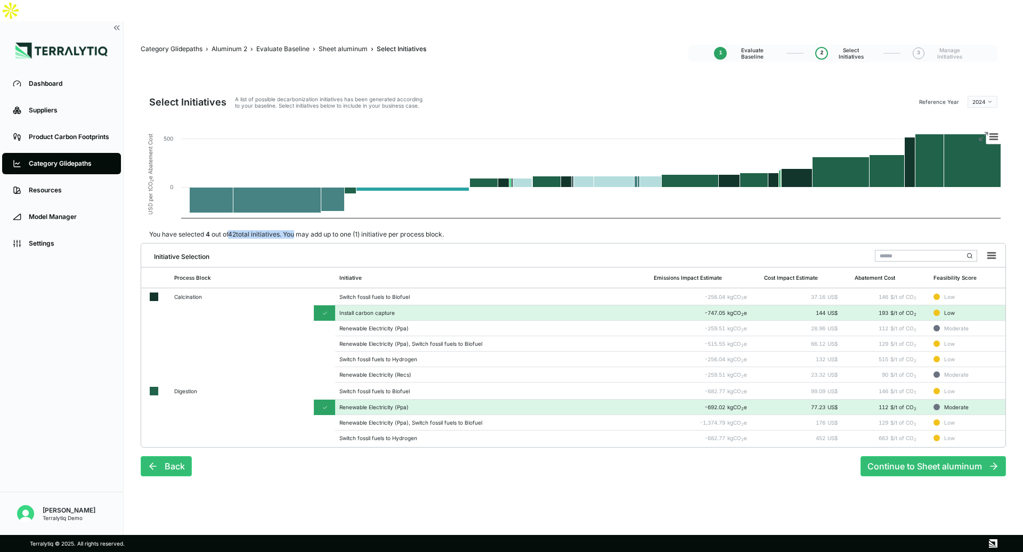
drag, startPoint x: 230, startPoint y: 216, endPoint x: 296, endPoint y: 210, distance: 66.8
click at [296, 230] on div "You have selected 4 out of 42 total initiatives. You may add up to one (1) init…" at bounding box center [297, 234] width 312 height 9
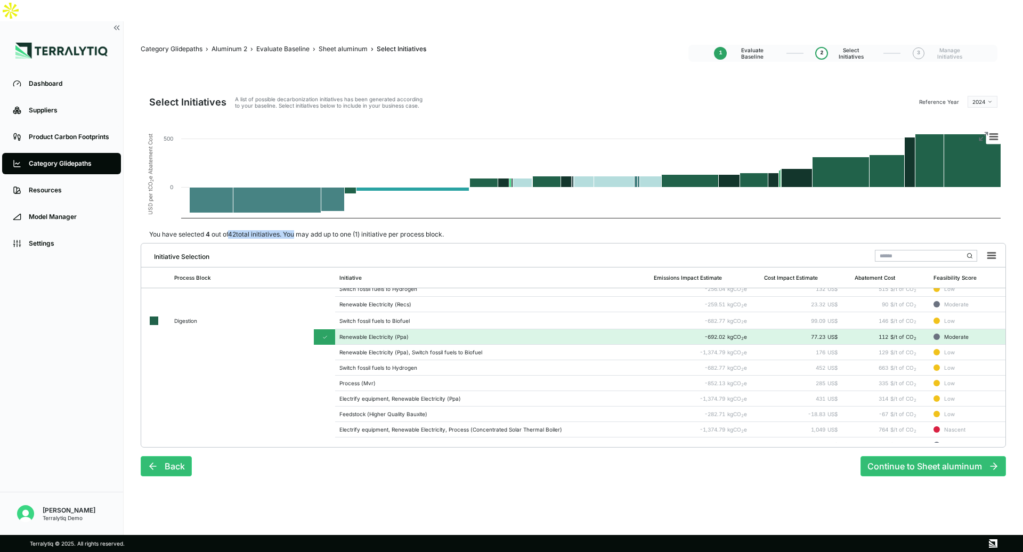
scroll to position [77, 0]
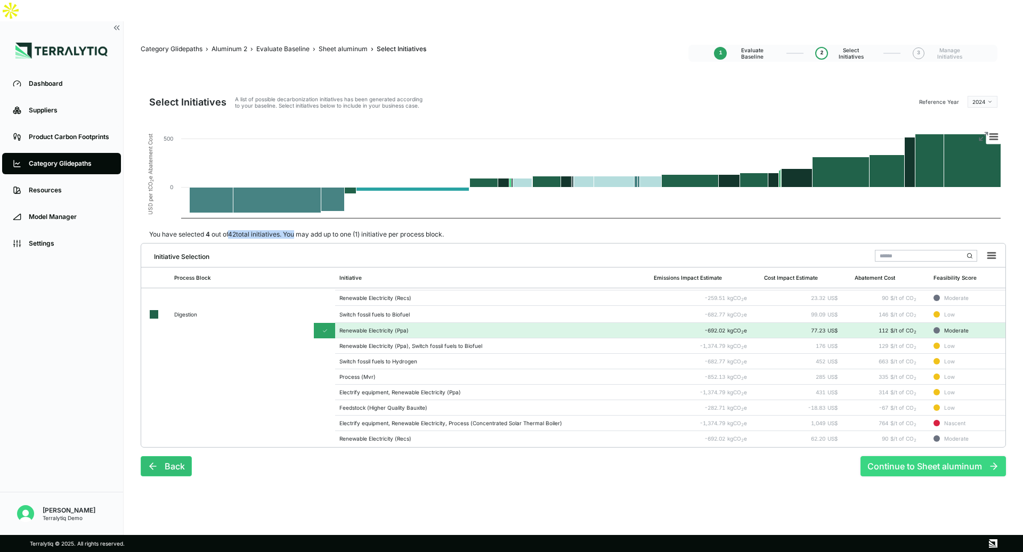
click at [911, 456] on button "Continue to Sheet aluminum" at bounding box center [933, 466] width 145 height 20
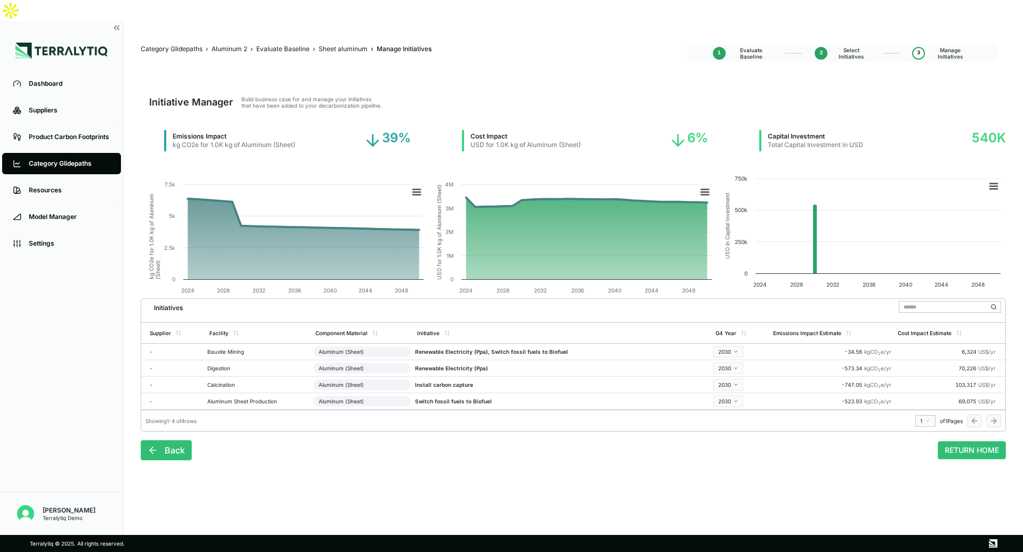
click at [342, 45] on span "Sheet aluminum" at bounding box center [343, 49] width 49 height 9
